Goal: Find specific page/section: Find specific page/section

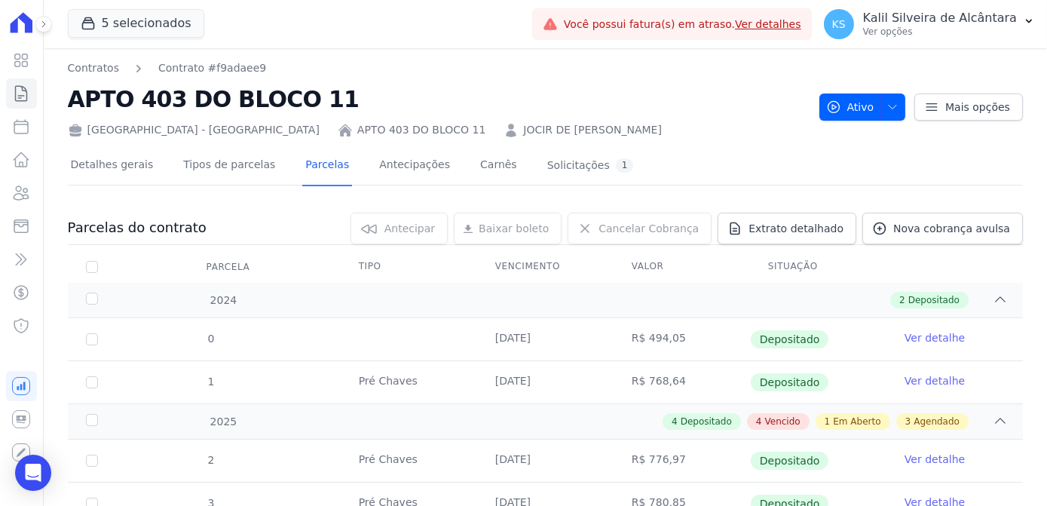
scroll to position [68, 0]
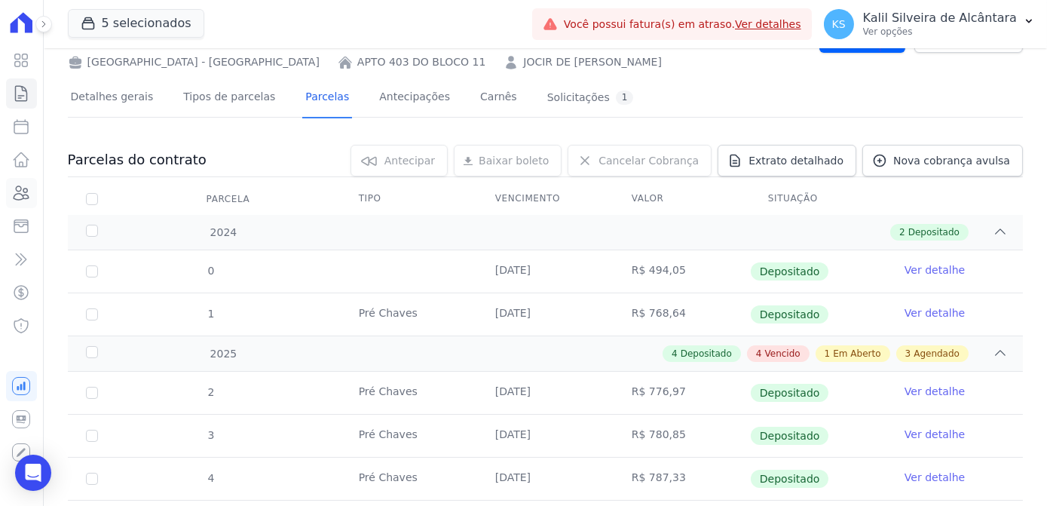
click at [31, 202] on link "Clientes" at bounding box center [21, 193] width 31 height 30
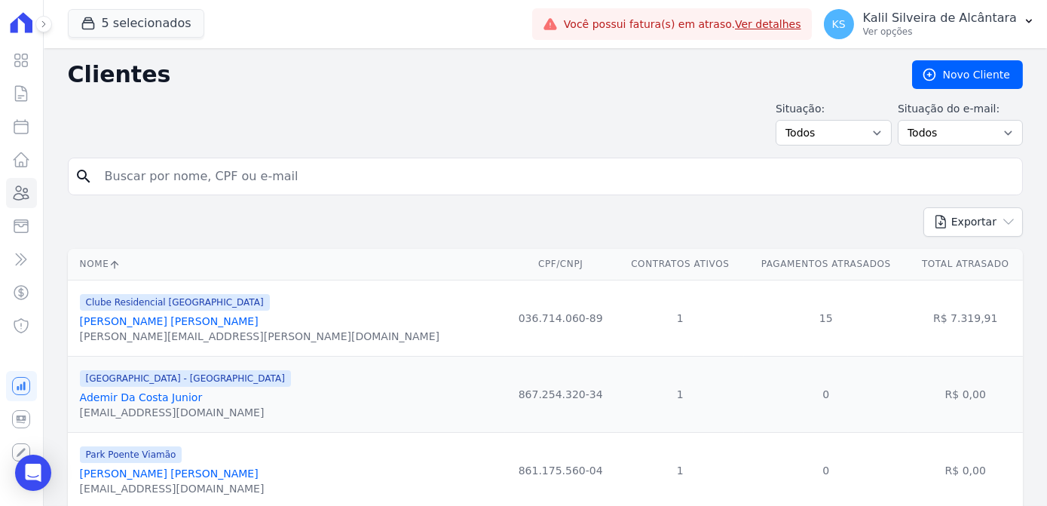
drag, startPoint x: 267, startPoint y: 182, endPoint x: 134, endPoint y: 179, distance: 132.7
click at [134, 179] on input "search" at bounding box center [556, 176] width 921 height 30
paste input "[PERSON_NAME] DOS [PERSON_NAME]"
type input "[PERSON_NAME] DOS [PERSON_NAME]"
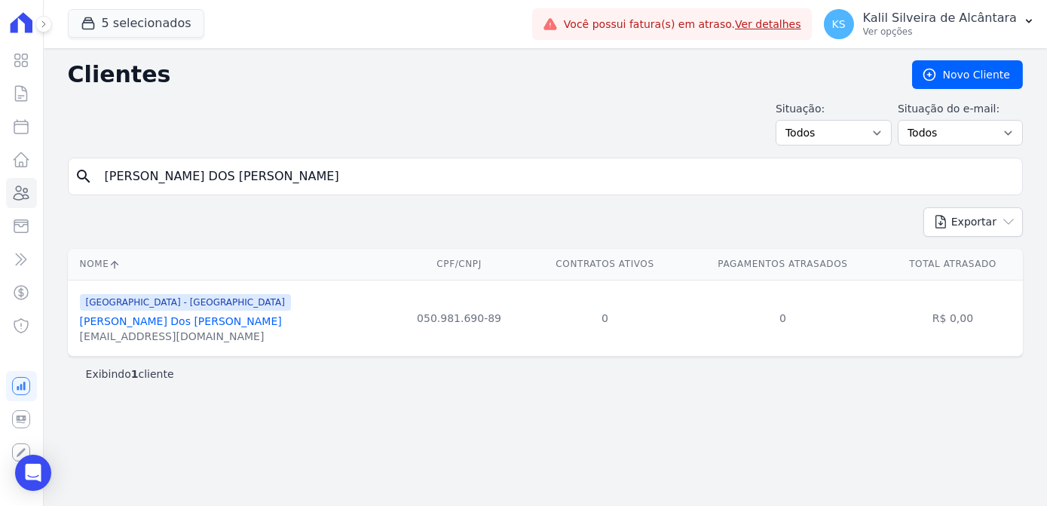
click at [201, 322] on link "[PERSON_NAME] Dos [PERSON_NAME]" at bounding box center [181, 321] width 202 height 12
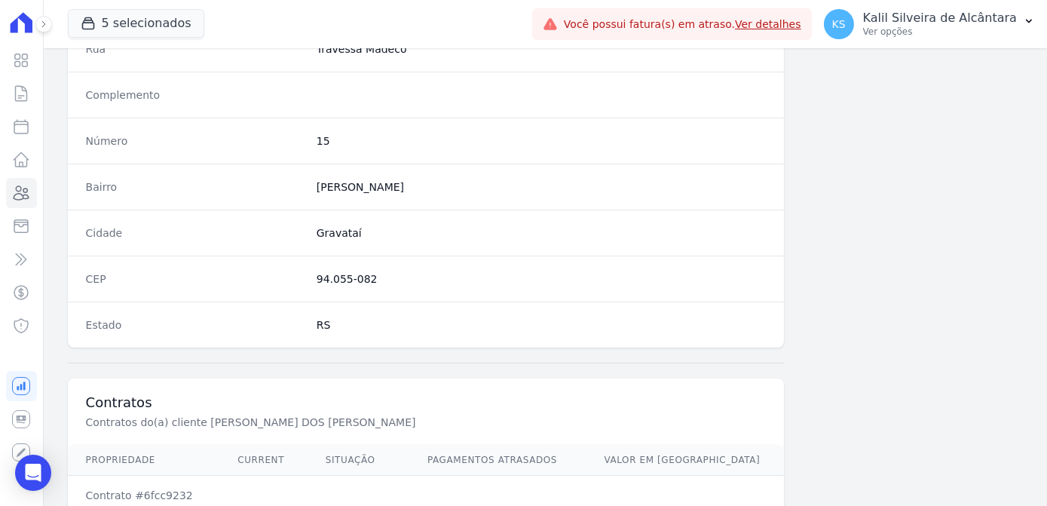
scroll to position [890, 0]
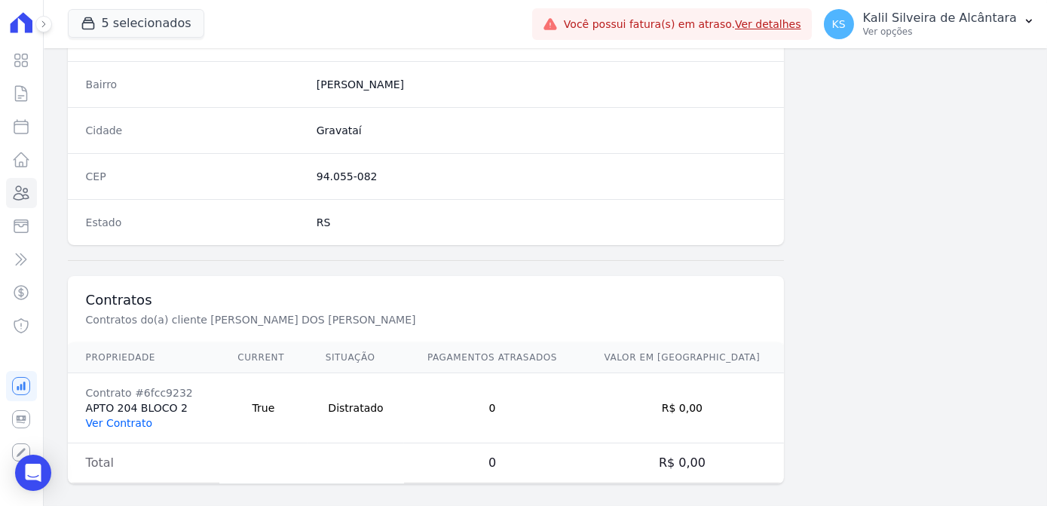
click at [120, 418] on link "Ver Contrato" at bounding box center [119, 423] width 66 height 12
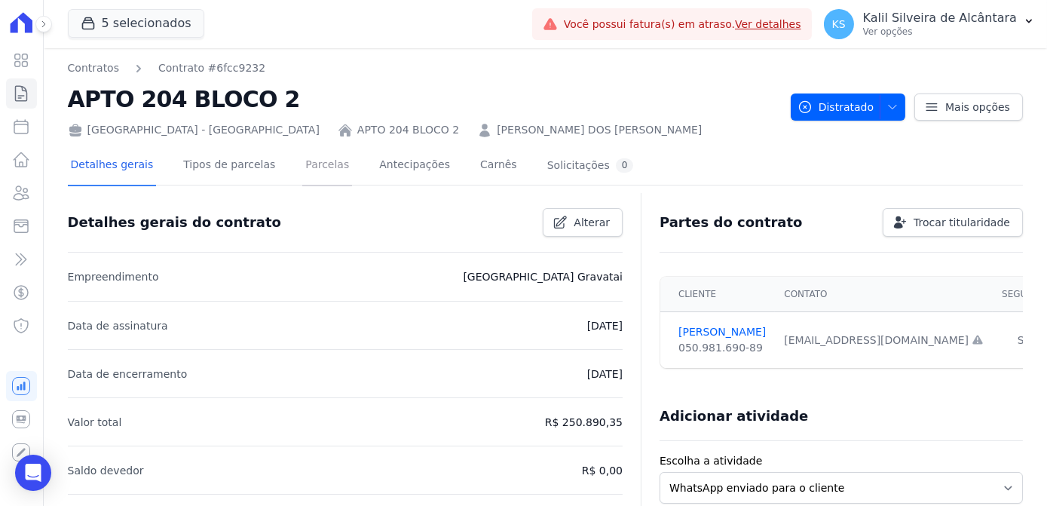
click at [302, 165] on link "Parcelas" at bounding box center [327, 166] width 50 height 40
